Goal: Task Accomplishment & Management: Complete application form

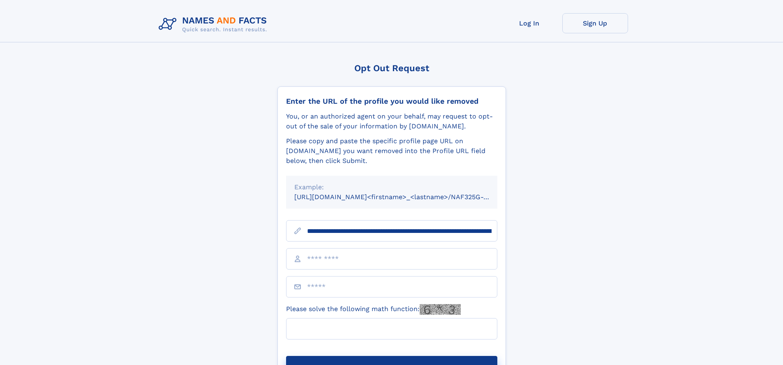
type input "**********"
type input "**"
click at [391, 356] on button "Submit Opt Out Request" at bounding box center [391, 369] width 211 height 26
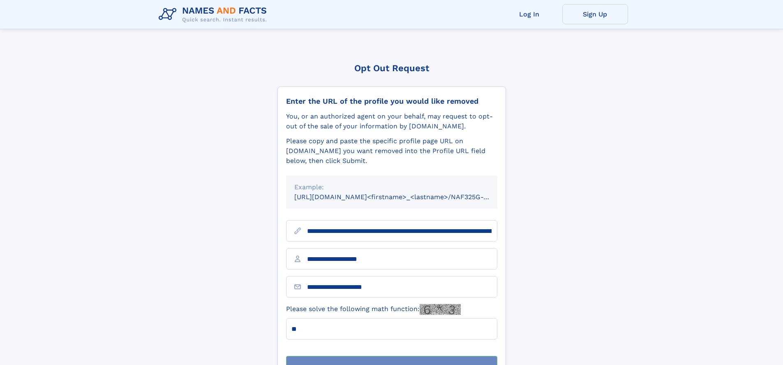
scroll to position [26, 0]
